Goal: Information Seeking & Learning: Learn about a topic

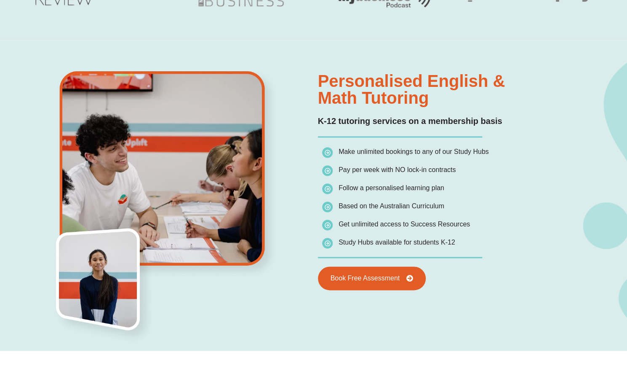
scroll to position [555, 0]
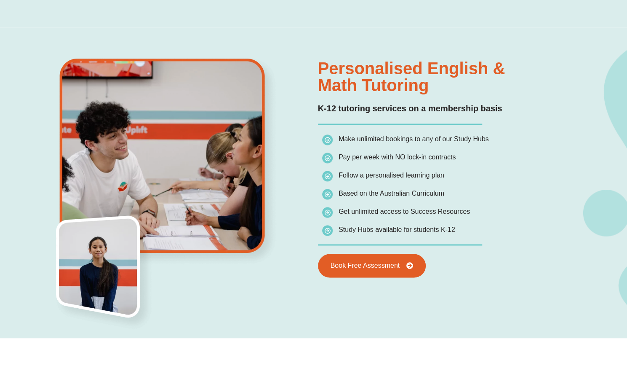
click at [419, 157] on span "Pay per week with NO lock-in contracts" at bounding box center [397, 156] width 117 height 7
click at [418, 165] on li "Pay per week with NO lock-in contracts" at bounding box center [457, 158] width 270 height 15
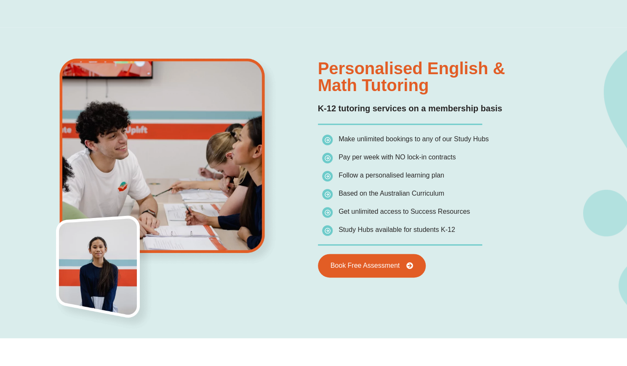
click at [419, 176] on span "Follow a personalised learning plan" at bounding box center [392, 175] width 106 height 7
click at [419, 188] on span "Based on the Australian Curriculum" at bounding box center [383, 194] width 122 height 12
click at [425, 217] on span "Get unlimited access to Success Resources" at bounding box center [396, 212] width 148 height 12
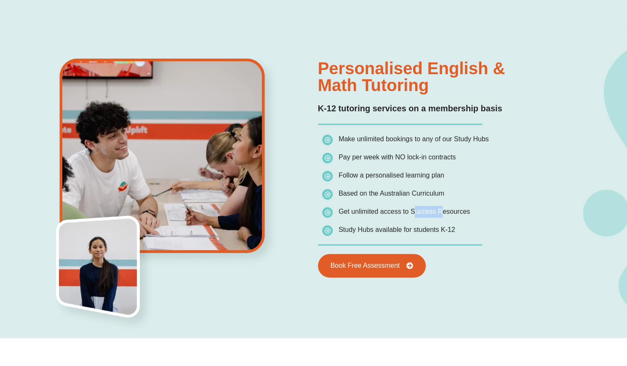
click at [425, 217] on span "Get unlimited access to Success Resources" at bounding box center [396, 212] width 148 height 12
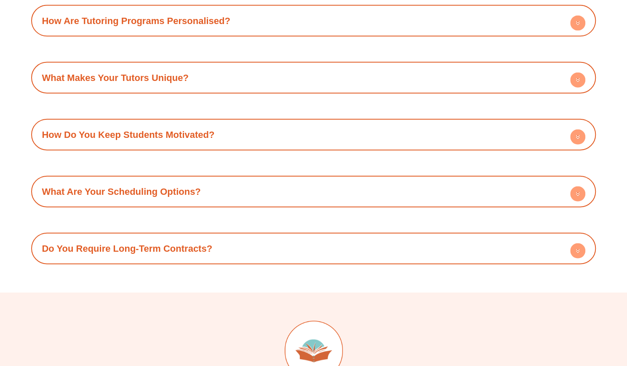
scroll to position [2923, 0]
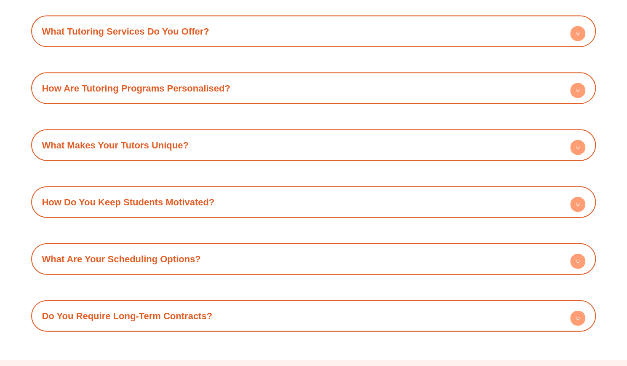
click at [477, 134] on div "What Makes Your Tutors Unique?" at bounding box center [313, 145] width 556 height 23
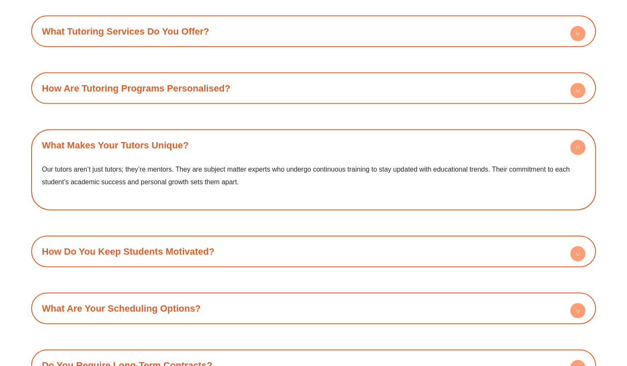
click at [477, 166] on span "Our tutors aren’t just tutors; they’re mentors. They are subject matter experts…" at bounding box center [306, 176] width 528 height 20
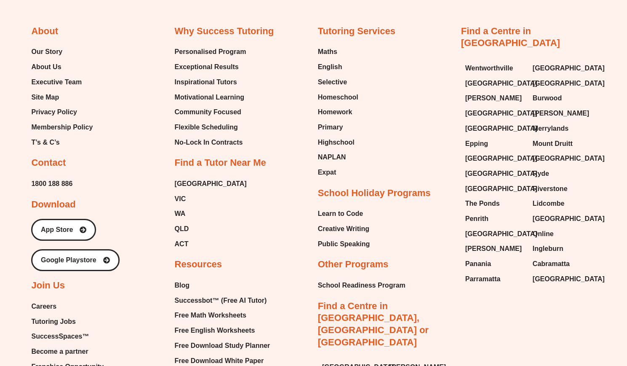
scroll to position [3495, 0]
click at [44, 300] on span "Careers" at bounding box center [43, 306] width 25 height 13
